Goal: Task Accomplishment & Management: Complete application form

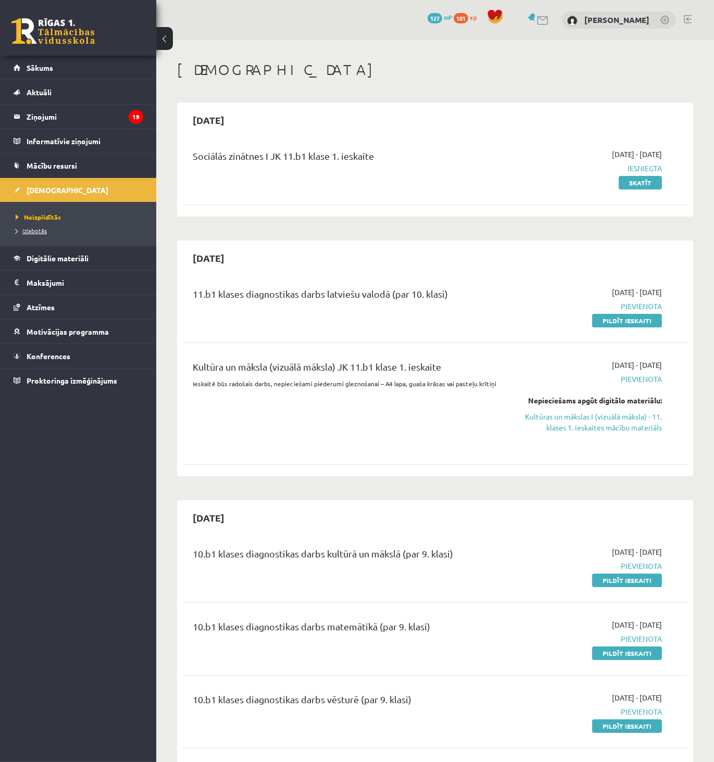
click at [22, 227] on span "Izlabotās" at bounding box center [31, 230] width 31 height 8
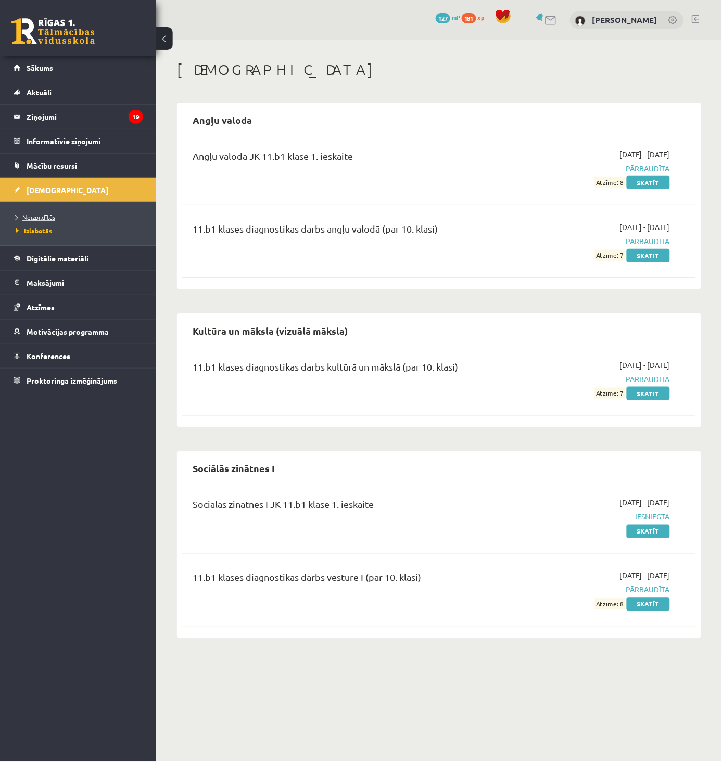
click at [44, 216] on span "Neizpildītās" at bounding box center [36, 217] width 40 height 8
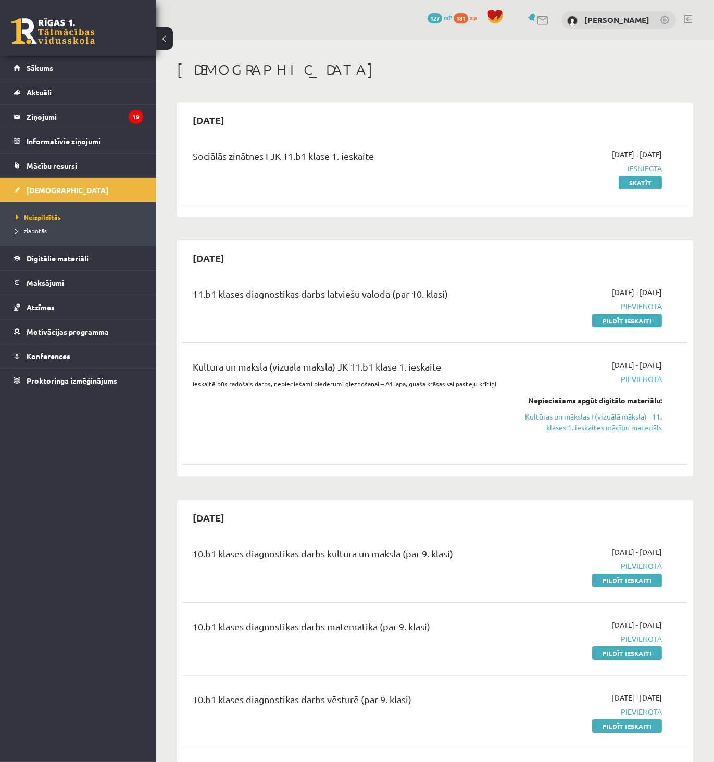
click at [632, 321] on link "Pildīt ieskaiti" at bounding box center [627, 321] width 70 height 14
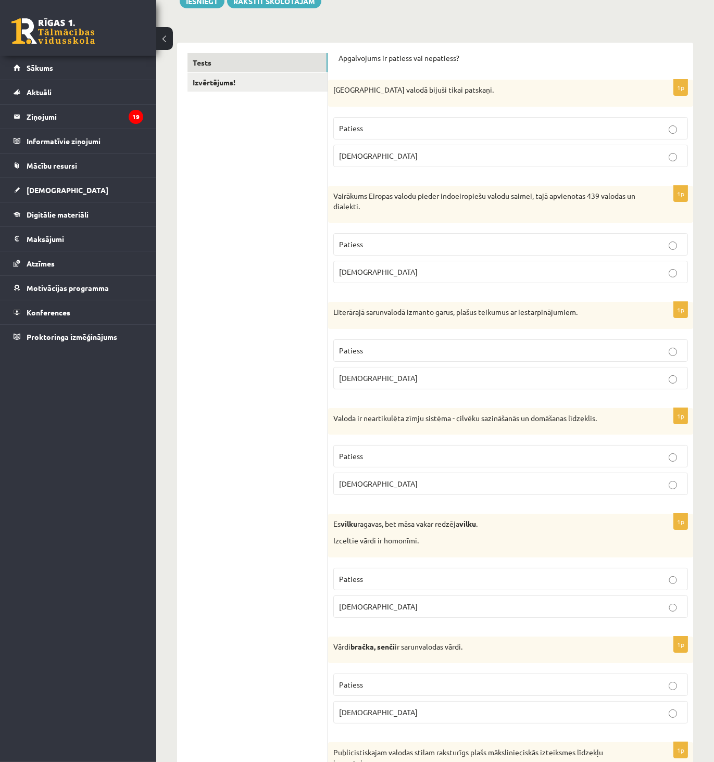
scroll to position [173, 0]
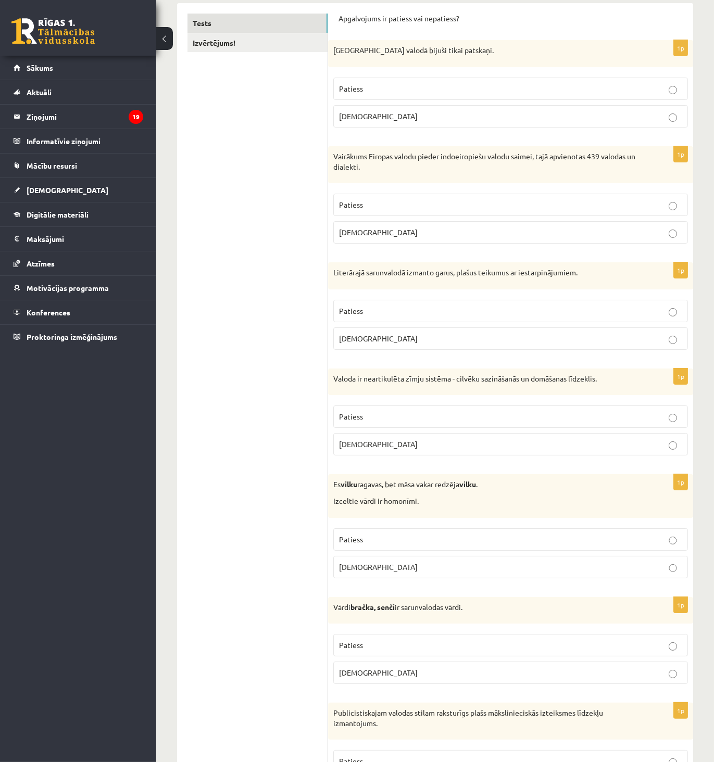
click at [411, 119] on p "Aplams" at bounding box center [510, 116] width 343 height 11
click at [370, 230] on p "Aplams" at bounding box center [510, 232] width 343 height 11
click at [376, 338] on p "Aplams" at bounding box center [510, 338] width 343 height 11
click at [363, 443] on span "Aplams" at bounding box center [378, 443] width 79 height 9
click at [357, 542] on span "Patiess" at bounding box center [351, 539] width 24 height 9
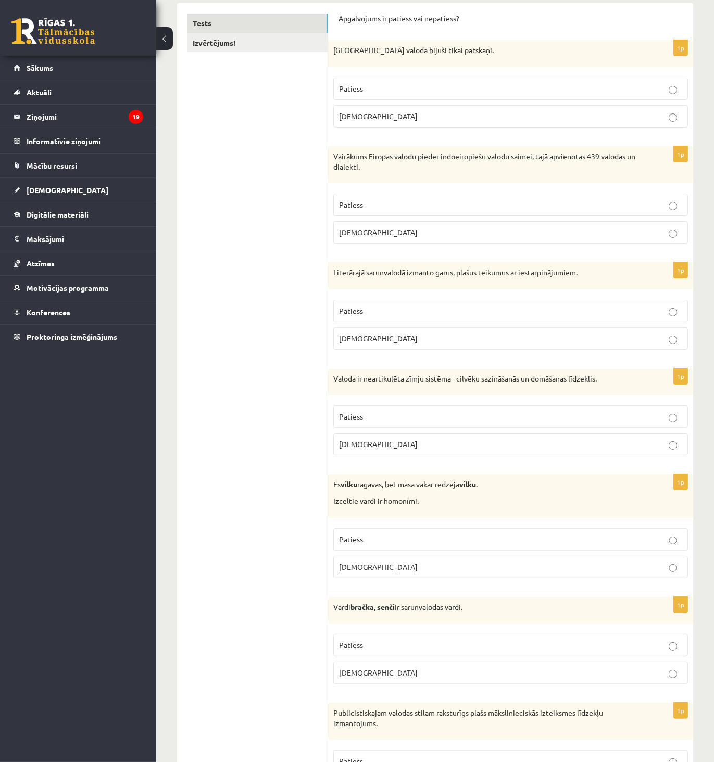
drag, startPoint x: 363, startPoint y: 652, endPoint x: 406, endPoint y: 639, distance: 44.6
click at [365, 651] on label "Patiess" at bounding box center [510, 645] width 354 height 22
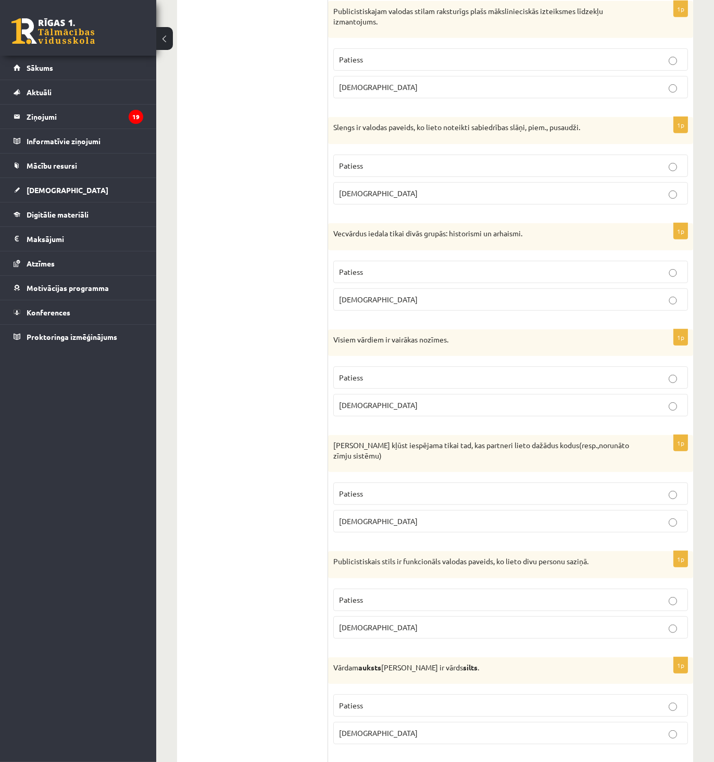
scroll to position [867, 0]
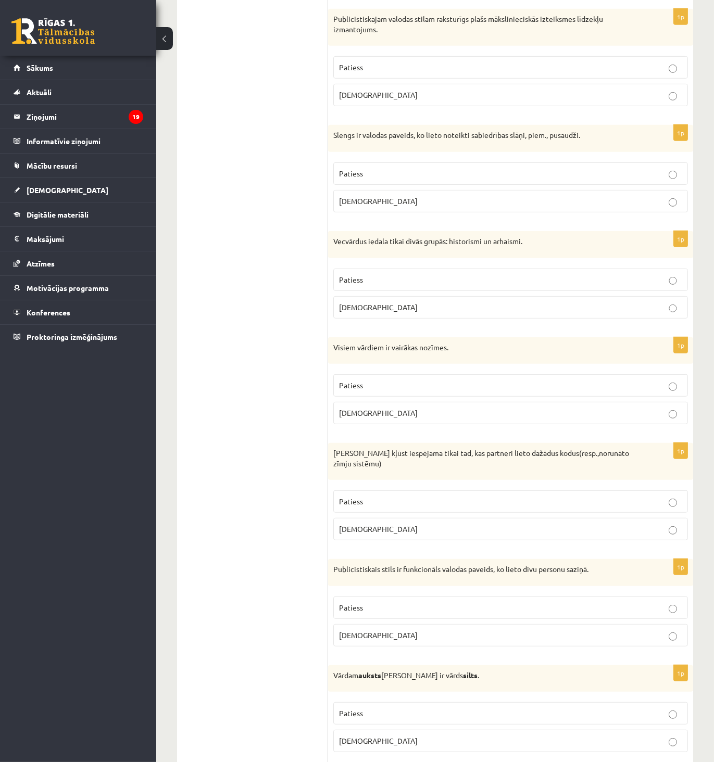
click at [663, 177] on p "Patiess" at bounding box center [510, 173] width 343 height 11
click at [665, 280] on p "Patiess" at bounding box center [510, 279] width 343 height 11
drag, startPoint x: 679, startPoint y: 527, endPoint x: 677, endPoint y: 532, distance: 5.6
click at [679, 526] on p "Aplams" at bounding box center [510, 529] width 343 height 11
click at [677, 744] on p "Aplams" at bounding box center [510, 741] width 343 height 11
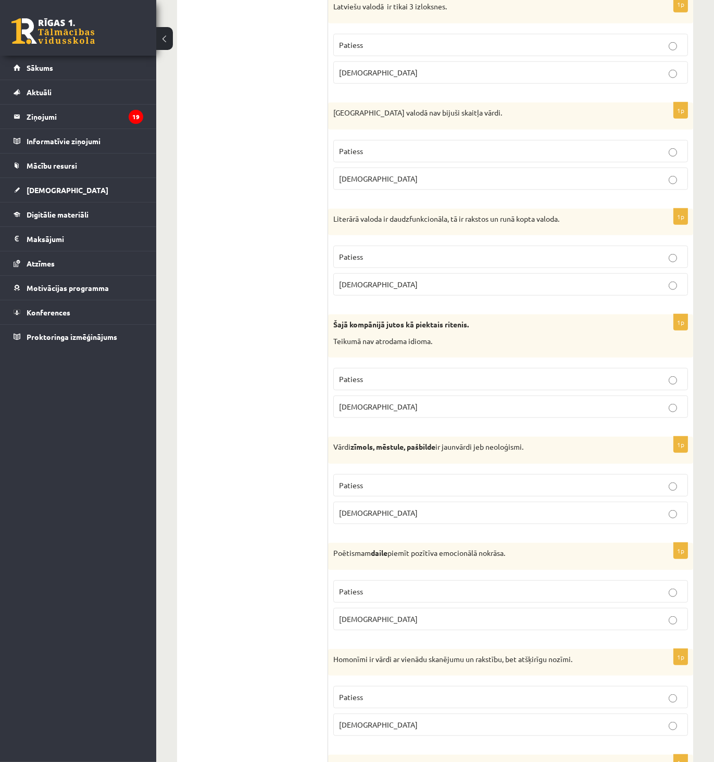
scroll to position [1633, 0]
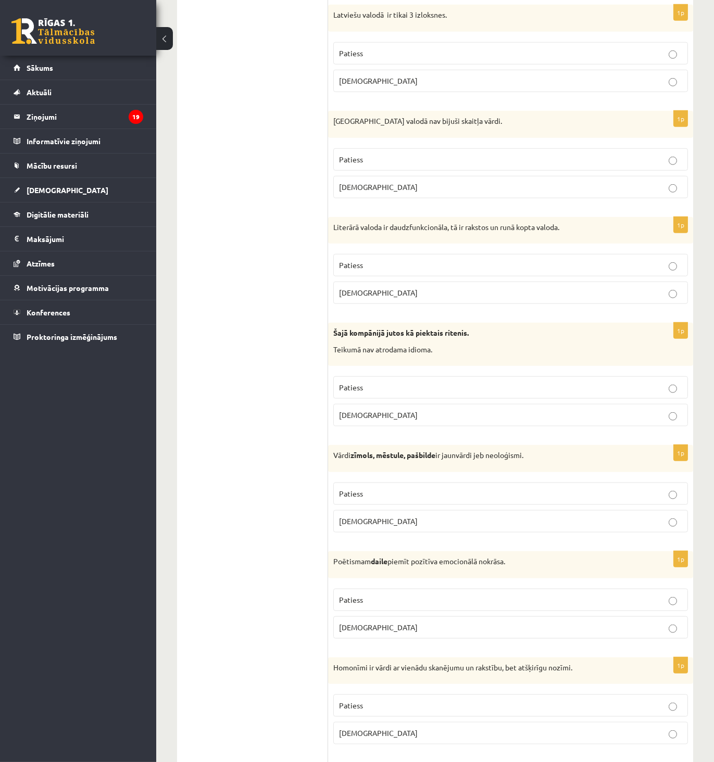
click at [660, 77] on p "Aplams" at bounding box center [510, 80] width 343 height 11
click at [678, 158] on p "Patiess" at bounding box center [510, 159] width 343 height 11
click at [677, 492] on p "Patiess" at bounding box center [510, 493] width 343 height 11
click at [668, 605] on label "Patiess" at bounding box center [510, 600] width 354 height 22
click at [693, 575] on div "**********" at bounding box center [434, 130] width 557 height 3447
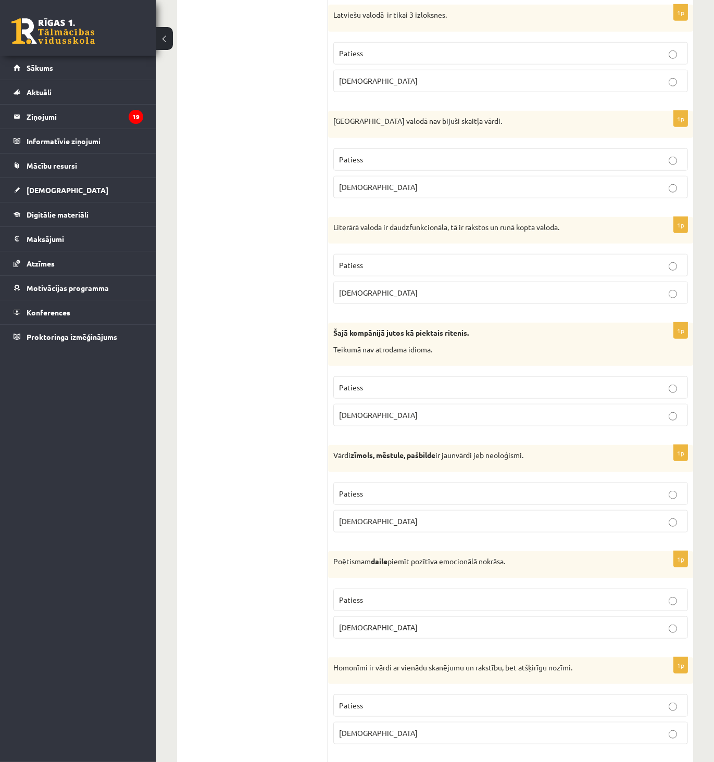
click at [682, 712] on label "Patiess" at bounding box center [510, 705] width 354 height 22
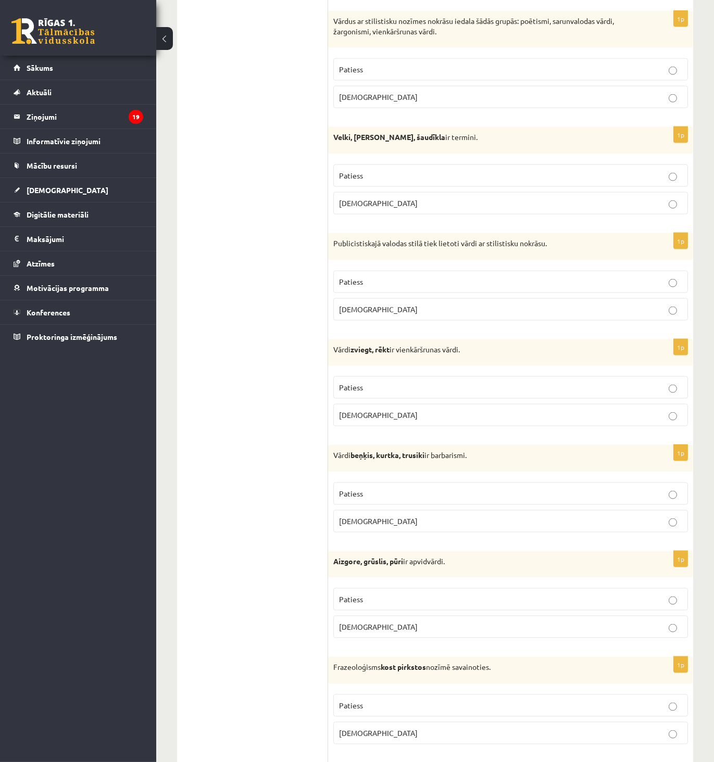
scroll to position [2397, 0]
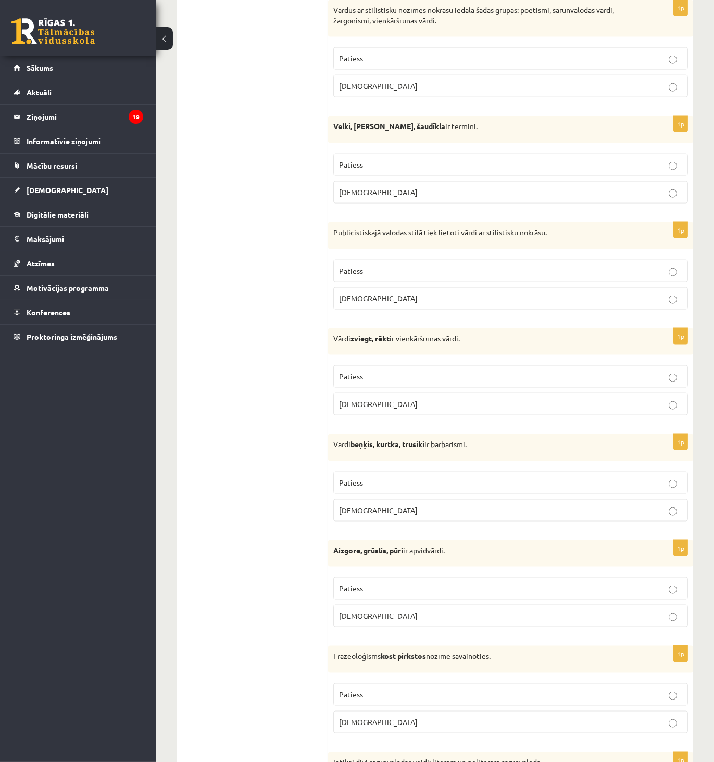
click at [673, 163] on p "Patiess" at bounding box center [510, 164] width 343 height 11
click at [673, 375] on label "Patiess" at bounding box center [510, 376] width 354 height 22
click at [665, 488] on p "Patiess" at bounding box center [510, 482] width 343 height 11
click at [667, 592] on p "Patiess" at bounding box center [510, 588] width 343 height 11
click at [670, 733] on label "Aplams" at bounding box center [510, 722] width 354 height 22
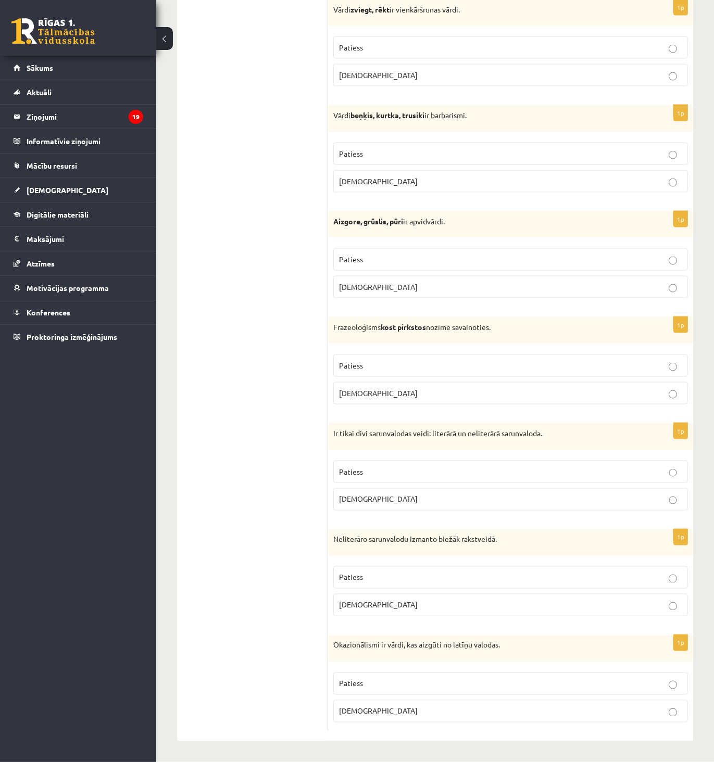
scroll to position [2731, 0]
click at [667, 712] on p "Aplams" at bounding box center [510, 711] width 343 height 11
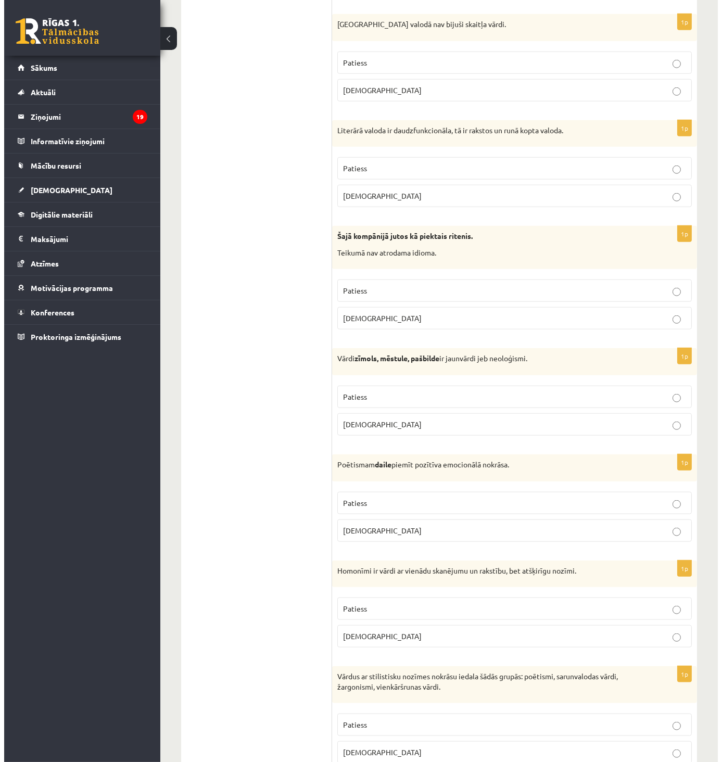
scroll to position [0, 0]
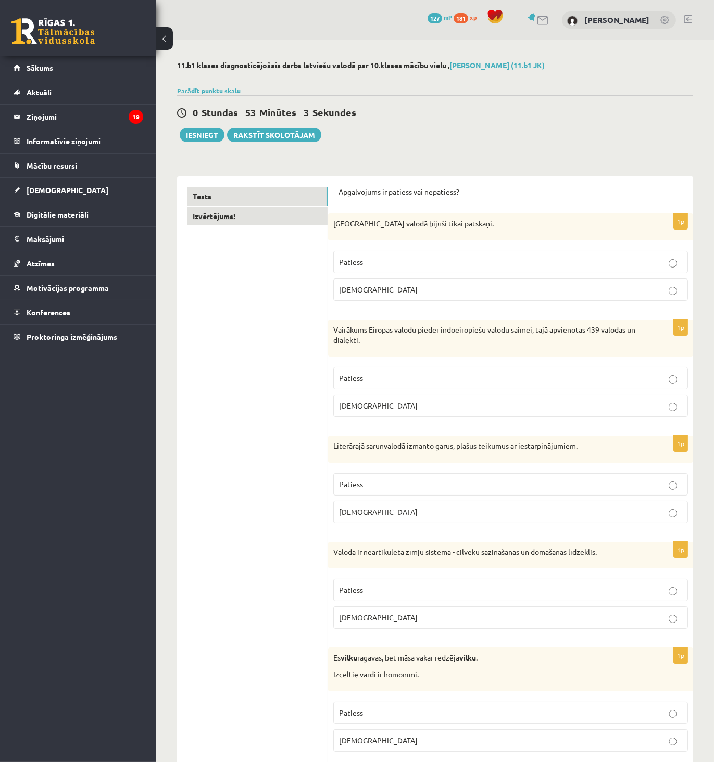
click at [221, 215] on link "Izvērtējums!" at bounding box center [257, 216] width 140 height 19
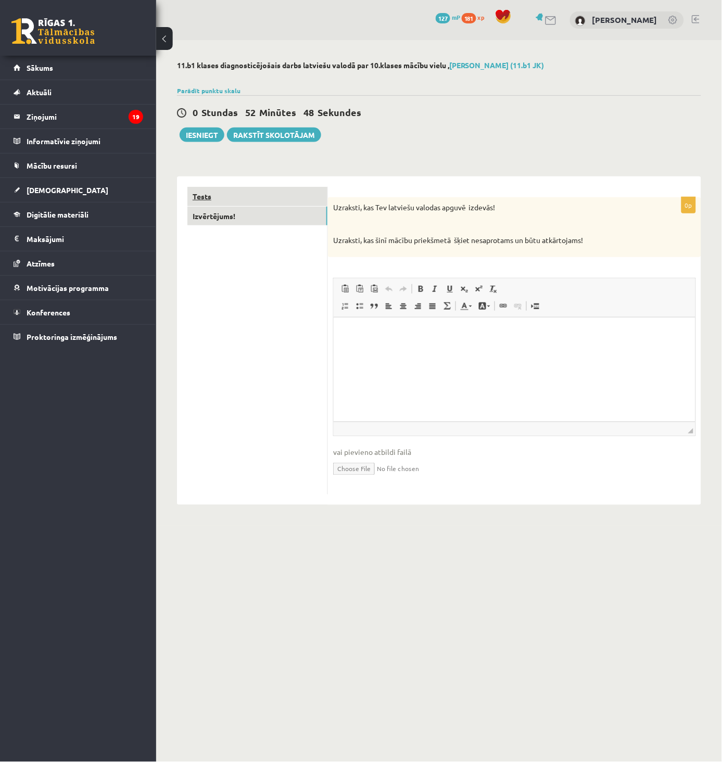
click at [219, 194] on link "Tests" at bounding box center [257, 196] width 140 height 19
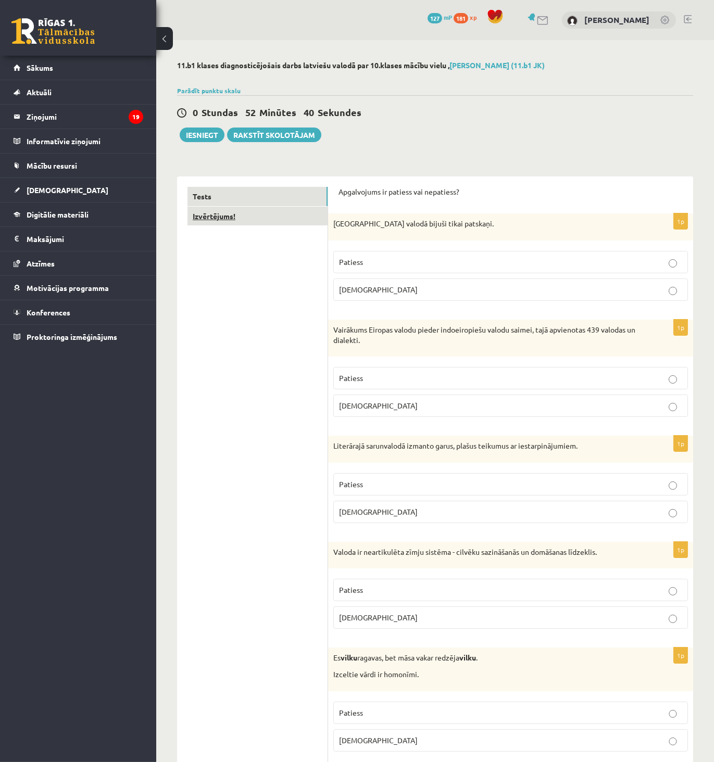
click at [220, 215] on link "Izvērtējums!" at bounding box center [257, 216] width 140 height 19
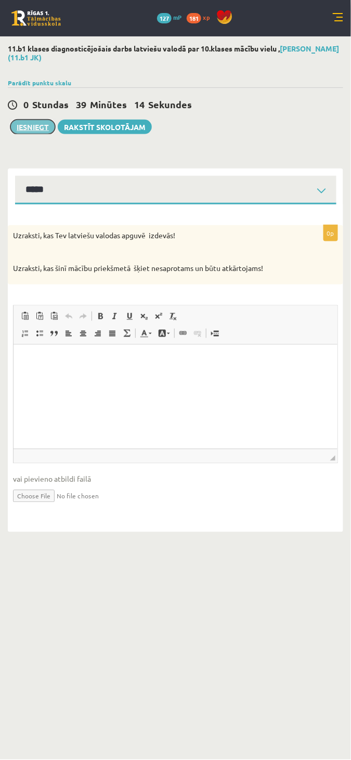
click at [45, 129] on button "Iesniegt" at bounding box center [32, 127] width 45 height 15
click at [115, 376] on html at bounding box center [175, 361] width 324 height 32
click at [40, 126] on button "Iesniegt" at bounding box center [32, 127] width 45 height 15
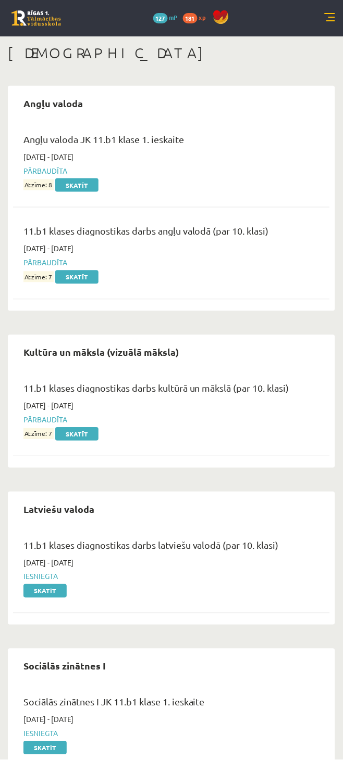
click at [336, 14] on div "0 Dāvanas 127 mP 181 xp" at bounding box center [171, 18] width 343 height 36
click at [326, 15] on link at bounding box center [329, 18] width 10 height 10
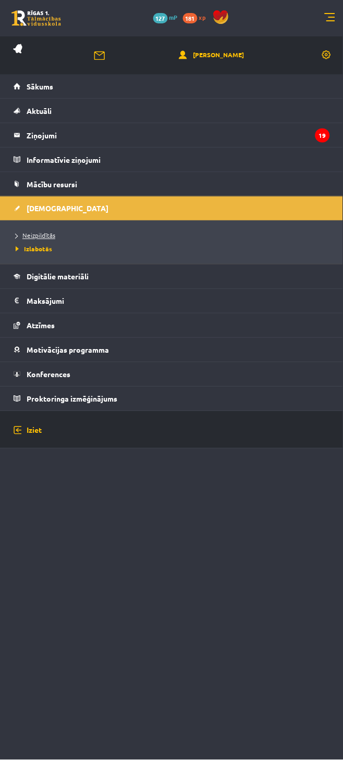
click at [28, 235] on span "Neizpildītās" at bounding box center [36, 236] width 40 height 8
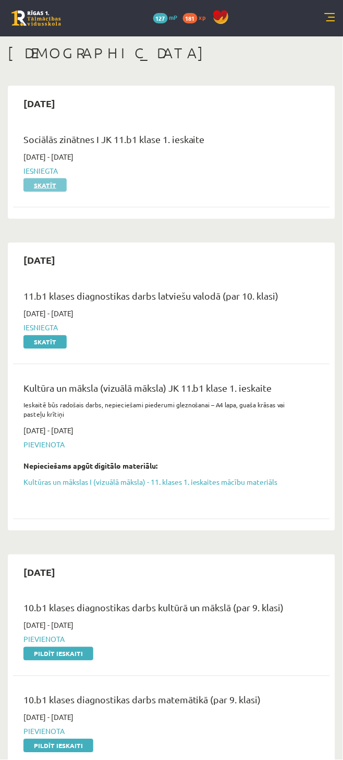
click at [50, 184] on link "Skatīt" at bounding box center [44, 186] width 43 height 14
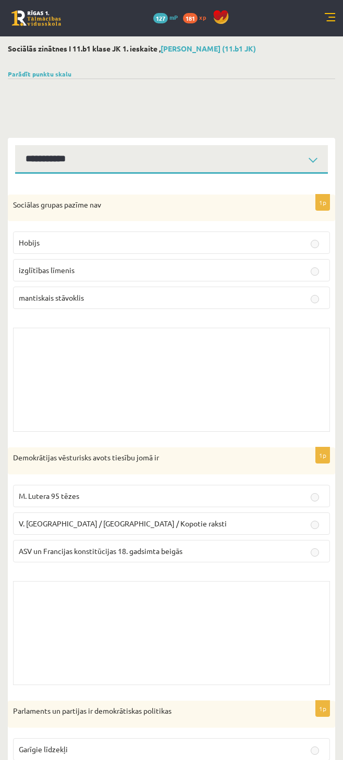
select select "**********"
click at [106, 157] on select "**********" at bounding box center [171, 159] width 313 height 29
click at [91, 164] on select "**********" at bounding box center [171, 159] width 313 height 29
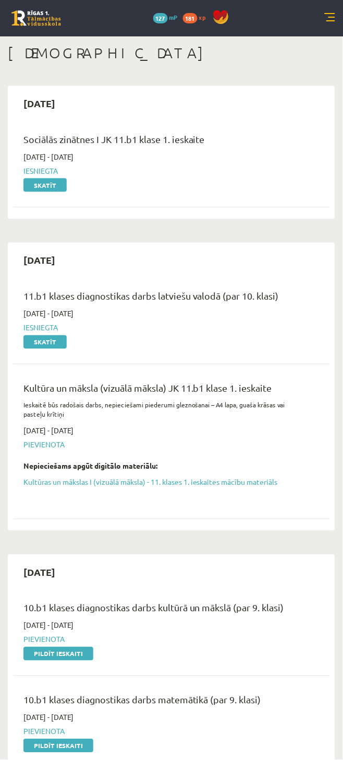
click at [332, 16] on link at bounding box center [329, 18] width 10 height 10
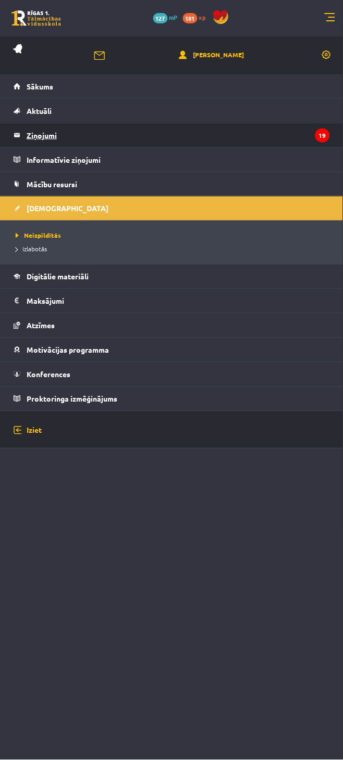
click at [56, 138] on legend "Ziņojumi 19" at bounding box center [178, 135] width 303 height 24
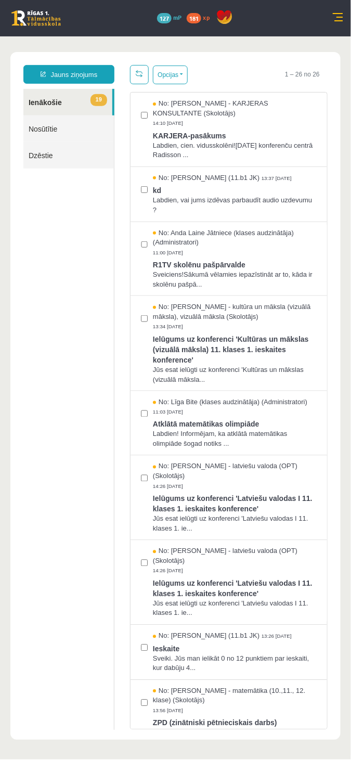
click at [341, 14] on link at bounding box center [338, 18] width 10 height 10
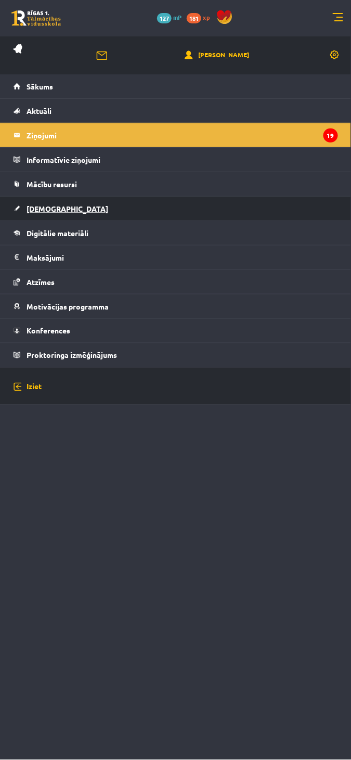
click at [42, 210] on span "[DEMOGRAPHIC_DATA]" at bounding box center [68, 208] width 82 height 9
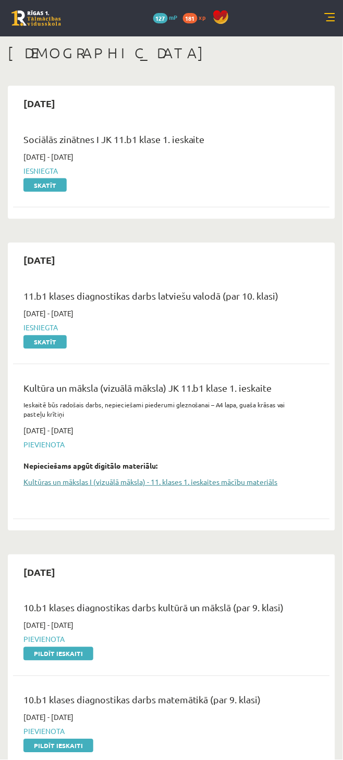
click at [84, 482] on link "Kultūras un mākslas I (vizuālā māksla) - 11. klases 1. ieskaites mācību materiā…" at bounding box center [163, 482] width 280 height 11
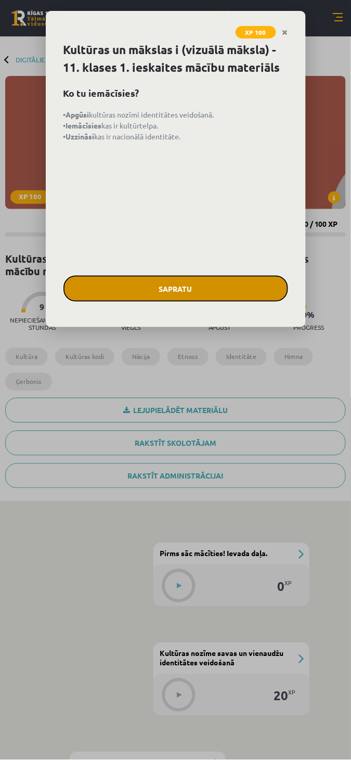
click at [207, 293] on button "Sapratu" at bounding box center [176, 289] width 225 height 26
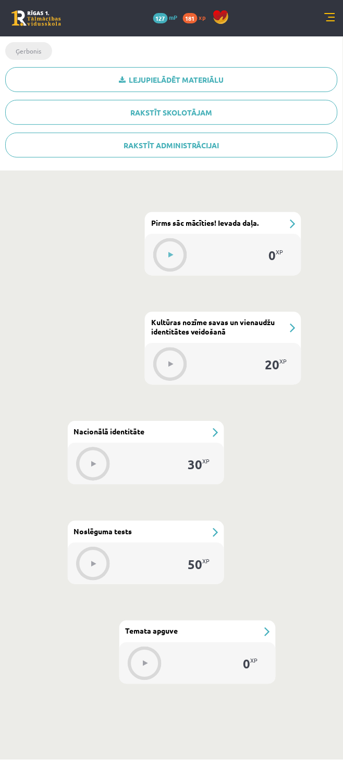
scroll to position [334, 0]
